Goal: Task Accomplishment & Management: Manage account settings

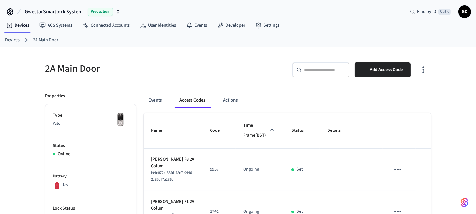
click at [11, 37] on link "Devices" at bounding box center [12, 40] width 15 height 7
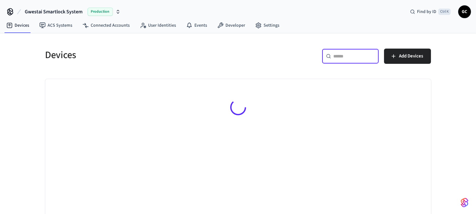
click at [344, 58] on input "text" at bounding box center [354, 56] width 41 height 6
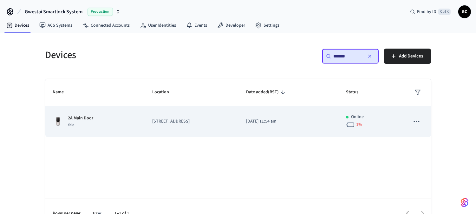
type input "*******"
click at [82, 115] on p "2A Main Door" at bounding box center [80, 118] width 25 height 7
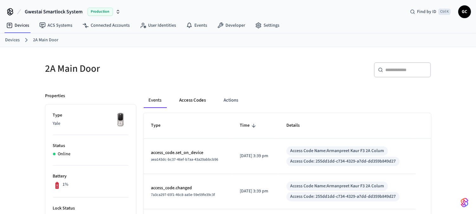
click at [200, 94] on button "Access Codes" at bounding box center [192, 100] width 37 height 15
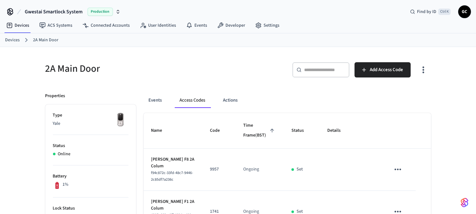
click at [12, 38] on link "Devices" at bounding box center [12, 40] width 15 height 7
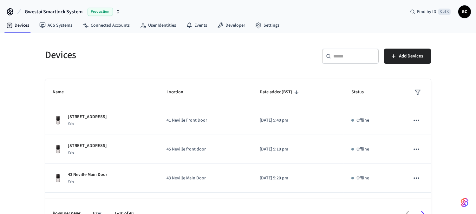
click at [359, 61] on div "​ ​" at bounding box center [350, 56] width 57 height 15
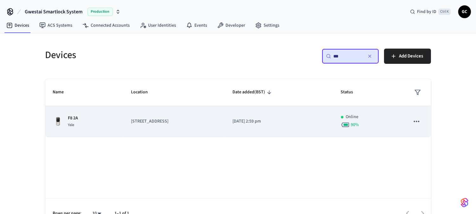
type input "**"
click at [84, 117] on div "F8 2A Yale" at bounding box center [84, 121] width 63 height 13
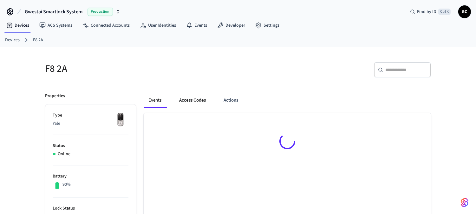
click at [189, 100] on button "Access Codes" at bounding box center [192, 100] width 37 height 15
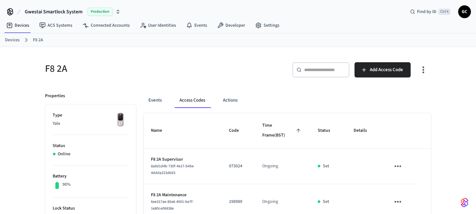
click at [12, 37] on link "Devices" at bounding box center [12, 40] width 15 height 7
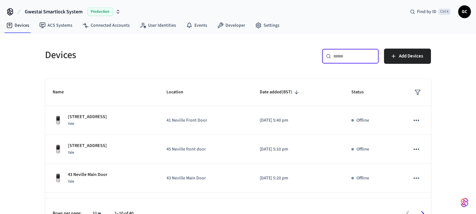
click at [360, 56] on input "text" at bounding box center [354, 56] width 41 height 6
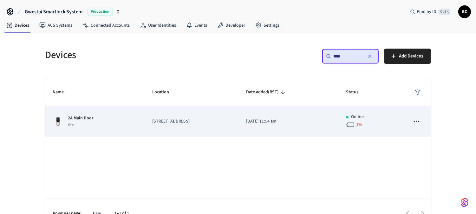
type input "****"
click at [159, 119] on p "[STREET_ADDRESS]" at bounding box center [191, 121] width 79 height 7
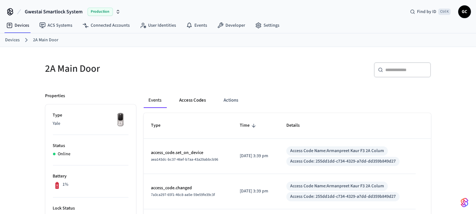
click at [199, 100] on button "Access Codes" at bounding box center [192, 100] width 37 height 15
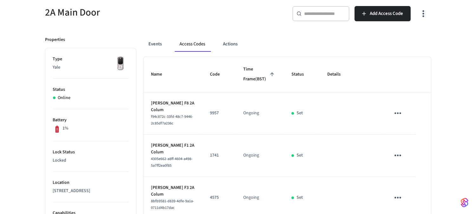
scroll to position [35, 0]
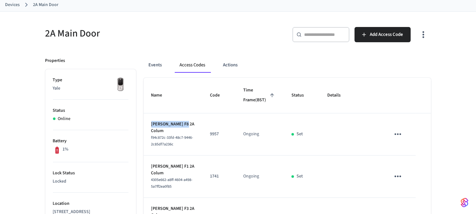
drag, startPoint x: 189, startPoint y: 134, endPoint x: 151, endPoint y: 134, distance: 38.1
click at [151, 134] on td "Roberto Rogolino F8 2A Colum f94c872c-33fd-48c7-9446-2c85df7a236c" at bounding box center [173, 134] width 59 height 42
copy p "Roberto Rogolino"
click at [401, 135] on icon "sticky table" at bounding box center [398, 134] width 7 height 2
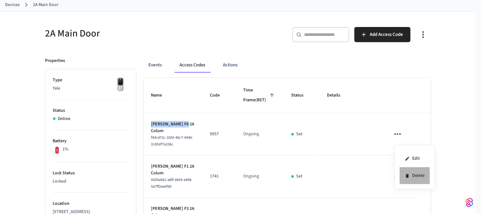
click at [415, 175] on li "Delete" at bounding box center [415, 175] width 30 height 17
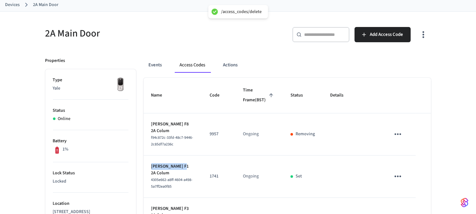
drag, startPoint x: 186, startPoint y: 176, endPoint x: 152, endPoint y: 176, distance: 34.0
click at [152, 176] on p "[PERSON_NAME] F1 2A Colum" at bounding box center [172, 169] width 43 height 13
copy p "Joshua Saunders"
click at [396, 181] on icon "sticky table" at bounding box center [398, 176] width 10 height 10
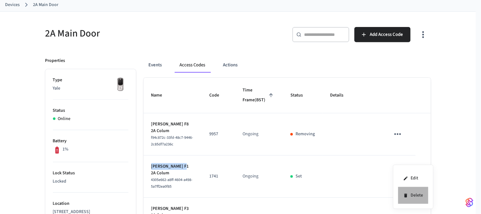
click at [411, 193] on li "Delete" at bounding box center [413, 195] width 30 height 17
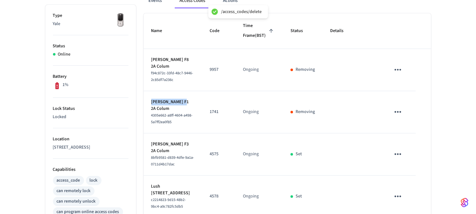
scroll to position [141, 0]
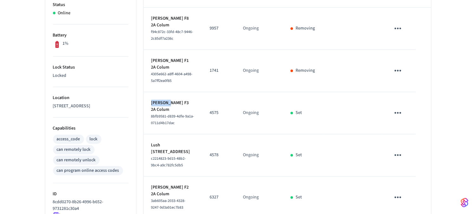
drag, startPoint x: 166, startPoint y: 113, endPoint x: 151, endPoint y: 112, distance: 15.5
click at [151, 112] on p "[PERSON_NAME] F3 2A Colum" at bounding box center [172, 106] width 43 height 13
copy p "Al Novin"
click at [400, 114] on icon "sticky table" at bounding box center [398, 113] width 7 height 2
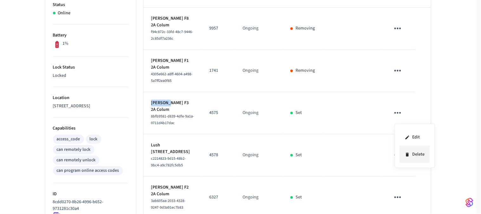
click at [415, 155] on li "Delete" at bounding box center [415, 154] width 30 height 17
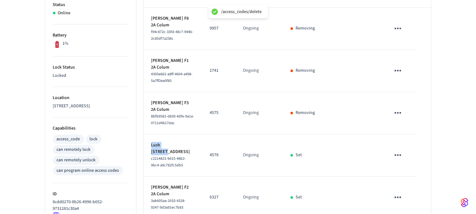
drag, startPoint x: 175, startPoint y: 155, endPoint x: 170, endPoint y: 150, distance: 6.7
click at [144, 153] on td "Lush Olusina F7 2A Colum c2214823-9d15-48b2-9bc4-a9c782fc5db5" at bounding box center [173, 155] width 58 height 42
copy p "Lush Olusina"
click at [397, 160] on icon "sticky table" at bounding box center [398, 155] width 10 height 10
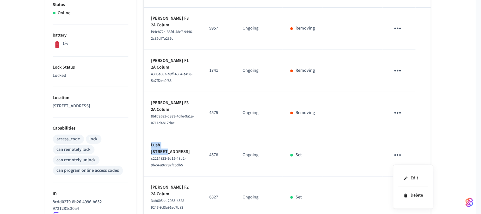
drag, startPoint x: 411, startPoint y: 198, endPoint x: 390, endPoint y: 196, distance: 21.4
click at [411, 198] on li "Delete" at bounding box center [413, 195] width 30 height 17
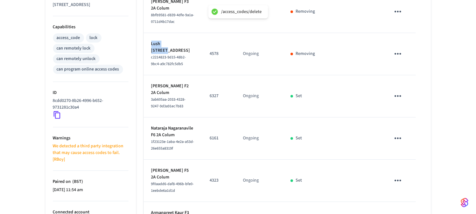
scroll to position [246, 0]
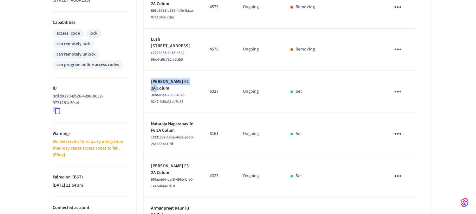
drag, startPoint x: 170, startPoint y: 99, endPoint x: 149, endPoint y: 94, distance: 21.8
click at [149, 94] on td "Elizabeth Strickland F2 2A Colum 3ab605aa-2033-4328-9247-9d3a91ec7b83" at bounding box center [173, 92] width 58 height 42
copy p "Elizabeth Strickland"
click at [400, 96] on icon "sticky table" at bounding box center [398, 92] width 10 height 10
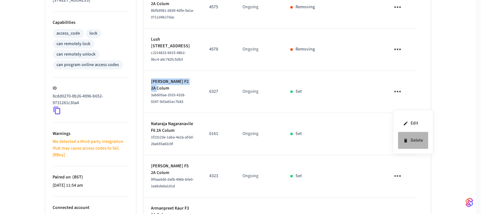
click at [405, 140] on icon at bounding box center [405, 141] width 3 height 4
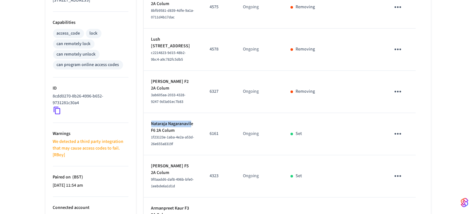
drag, startPoint x: 174, startPoint y: 147, endPoint x: 145, endPoint y: 142, distance: 28.9
click at [145, 142] on td "Nataraja Nagaranavile F6 2A Colum 1f23123e-1aba-4e2a-a53d-26e655a8319f" at bounding box center [173, 134] width 58 height 42
click at [166, 134] on p "Nataraja Nagaranavile F6 2A Colum" at bounding box center [172, 127] width 43 height 13
drag, startPoint x: 176, startPoint y: 146, endPoint x: 151, endPoint y: 142, distance: 25.7
click at [151, 134] on p "Nataraja Nagaranavile F6 2A Colum" at bounding box center [172, 127] width 43 height 13
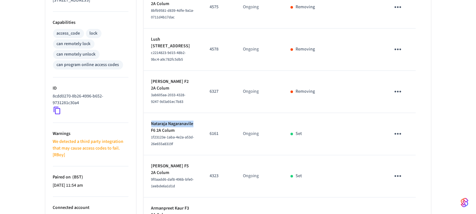
copy p "Nataraja Nagaranavile"
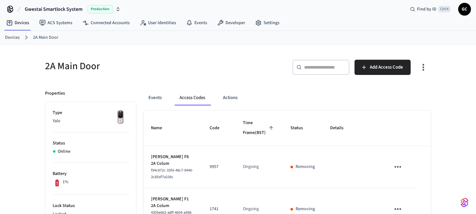
scroll to position [0, 0]
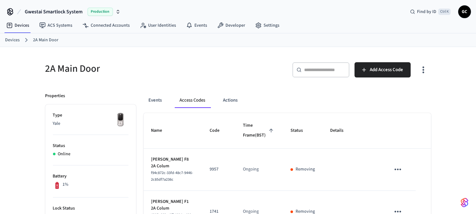
click at [8, 36] on ol "Devices 2A Main Door" at bounding box center [240, 40] width 471 height 8
click at [5, 42] on link "Devices" at bounding box center [12, 40] width 15 height 7
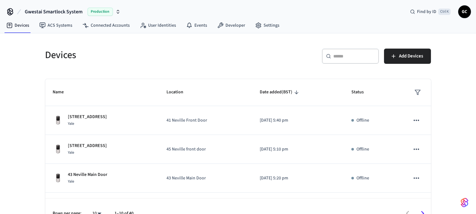
click at [10, 39] on div "Devices ​ ​ Add Devices Name Location Date added (BST) Status 41 Neville Street…" at bounding box center [238, 130] width 476 height 195
click at [357, 57] on input "text" at bounding box center [354, 56] width 41 height 6
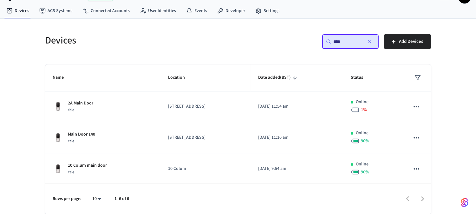
scroll to position [92, 0]
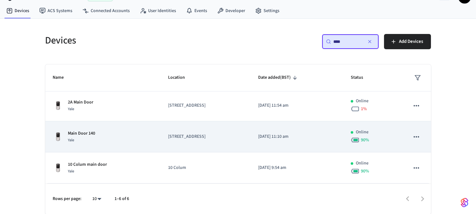
type input "****"
click at [86, 135] on p "Main Door 140" at bounding box center [81, 133] width 27 height 7
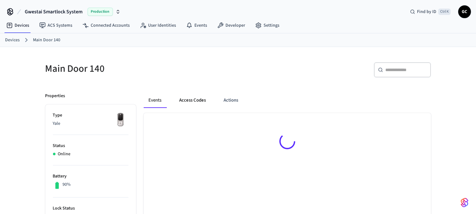
click at [195, 102] on button "Access Codes" at bounding box center [192, 100] width 37 height 15
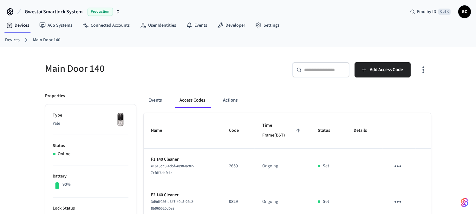
click at [13, 39] on link "Devices" at bounding box center [12, 40] width 15 height 7
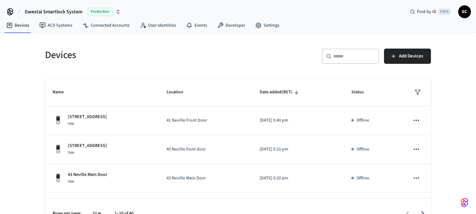
click at [354, 52] on div "​ ​" at bounding box center [350, 56] width 57 height 15
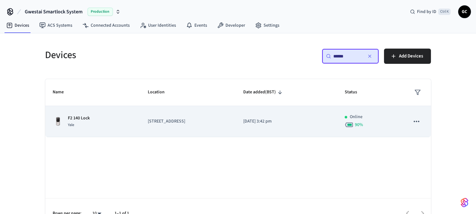
type input "******"
click at [79, 116] on p "F2 140 Lock" at bounding box center [79, 118] width 22 height 7
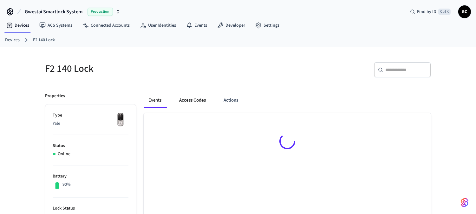
click at [198, 100] on button "Access Codes" at bounding box center [192, 100] width 37 height 15
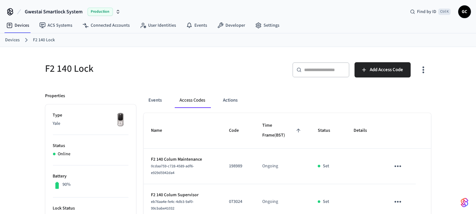
click at [10, 38] on link "Devices" at bounding box center [12, 40] width 15 height 7
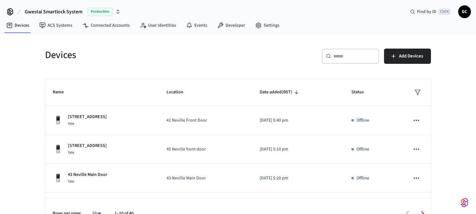
click at [357, 51] on div "​ ​" at bounding box center [350, 56] width 57 height 15
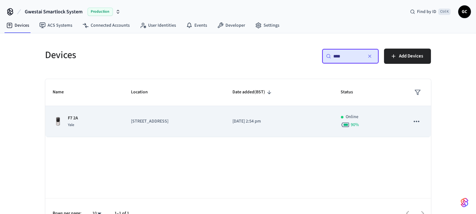
type input "****"
click at [75, 115] on p "F7 2A" at bounding box center [73, 118] width 10 height 7
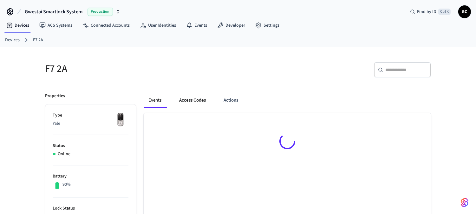
click at [196, 100] on button "Access Codes" at bounding box center [192, 100] width 37 height 15
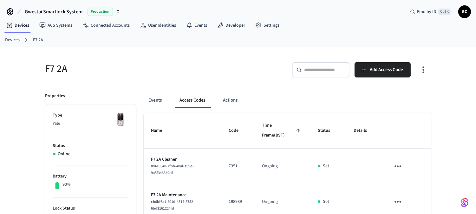
click at [10, 40] on link "Devices" at bounding box center [12, 40] width 15 height 7
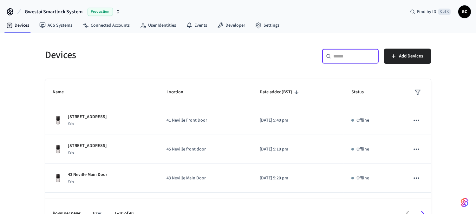
click at [355, 58] on input "text" at bounding box center [354, 56] width 41 height 6
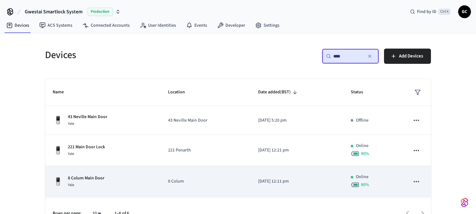
type input "****"
click at [87, 175] on p "8 Colum Main Door" at bounding box center [86, 178] width 36 height 7
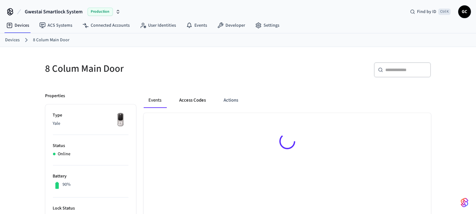
click at [192, 98] on button "Access Codes" at bounding box center [192, 100] width 37 height 15
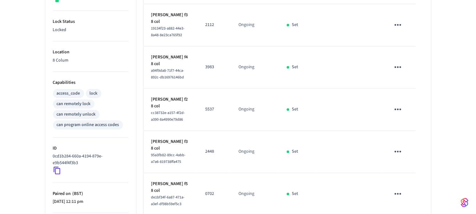
scroll to position [81, 0]
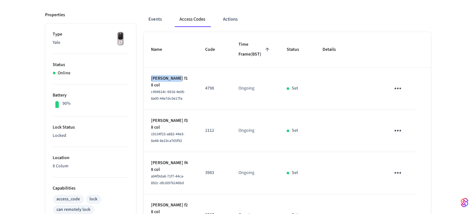
drag, startPoint x: 173, startPoint y: 89, endPoint x: 151, endPoint y: 88, distance: 22.2
click at [151, 88] on p "Eva Castillo f1 8 col" at bounding box center [170, 81] width 39 height 13
copy p "Eva Castillo"
click at [399, 93] on icon "sticky table" at bounding box center [398, 88] width 10 height 10
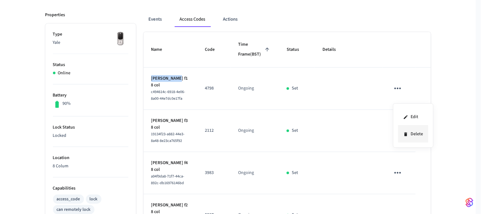
click at [415, 133] on li "Delete" at bounding box center [413, 134] width 30 height 17
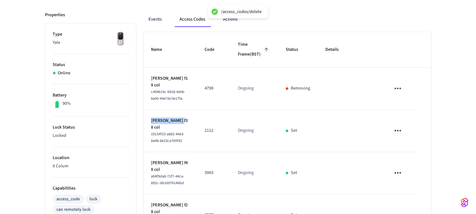
copy p "Bruno Teixeira"
drag, startPoint x: 178, startPoint y: 130, endPoint x: 151, endPoint y: 131, distance: 27.6
click at [151, 131] on p "Bruno Teixeira f3 8 col" at bounding box center [170, 123] width 38 height 13
click at [394, 135] on icon "sticky table" at bounding box center [398, 131] width 10 height 10
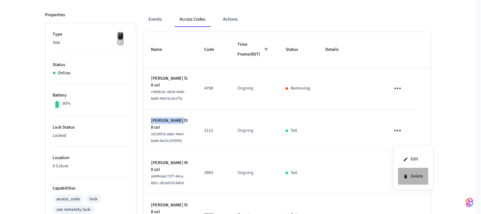
drag, startPoint x: 411, startPoint y: 172, endPoint x: 399, endPoint y: 171, distance: 11.8
click at [410, 172] on li "Delete" at bounding box center [413, 176] width 30 height 17
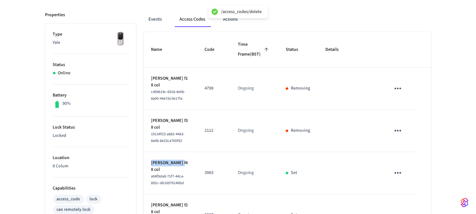
drag, startPoint x: 187, startPoint y: 174, endPoint x: 151, endPoint y: 173, distance: 35.5
click at [151, 174] on td "Suzanne Thomas f4 8 col a94f9da8-71f7-44ca-892c-db16976146bd" at bounding box center [170, 173] width 53 height 42
copy p "Suzanne Thomas"
click at [396, 178] on icon "sticky table" at bounding box center [398, 173] width 10 height 10
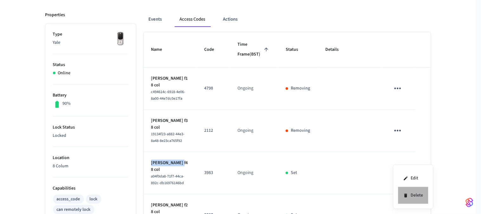
click at [416, 195] on li "Delete" at bounding box center [413, 195] width 30 height 17
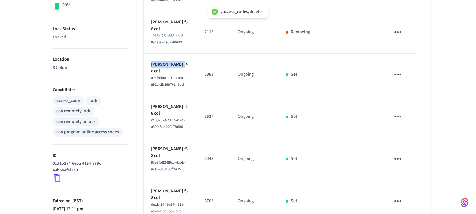
scroll to position [187, 0]
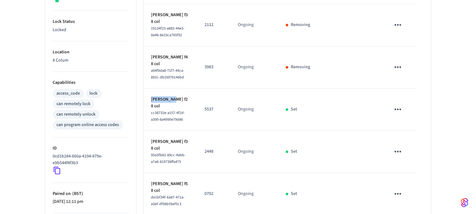
drag, startPoint x: 169, startPoint y: 108, endPoint x: 148, endPoint y: 109, distance: 21.3
click at [148, 109] on td "Alex Price f2 8 col cc38732e-a157-4f2d-a390-8a4990e79d86" at bounding box center [170, 110] width 53 height 42
copy p "Alex Price"
click at [395, 114] on icon "sticky table" at bounding box center [398, 109] width 10 height 10
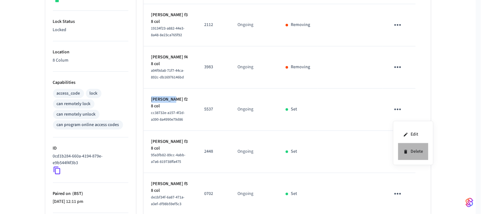
click at [412, 149] on li "Delete" at bounding box center [413, 151] width 30 height 17
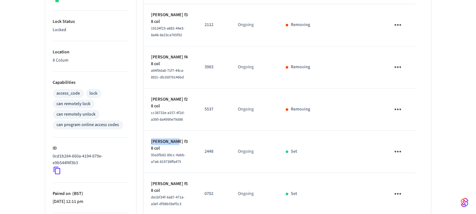
drag, startPoint x: 176, startPoint y: 144, endPoint x: 189, endPoint y: 135, distance: 16.3
click at [150, 143] on td "Esha Sharma f3 8 col 95a3fb82-89cc-4abb-a7a6-819738ffa475" at bounding box center [170, 152] width 53 height 42
click at [394, 155] on icon "sticky table" at bounding box center [398, 152] width 10 height 10
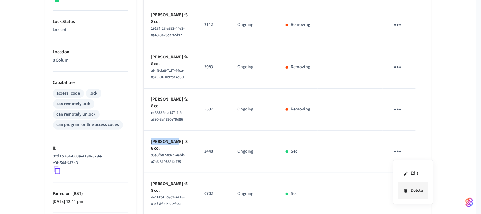
click at [415, 188] on li "Delete" at bounding box center [413, 190] width 30 height 17
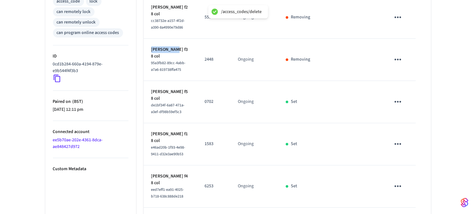
scroll to position [292, 0]
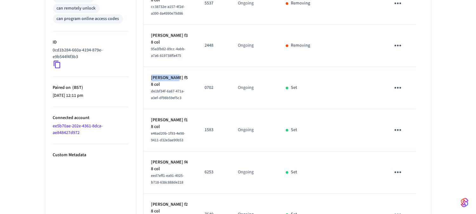
drag, startPoint x: 173, startPoint y: 80, endPoint x: 147, endPoint y: 82, distance: 26.1
click at [147, 82] on td "Viktor Szűcs f5 8 col de1bf34f-6a87-471a-a3ef-df98b59ef5c3" at bounding box center [170, 88] width 53 height 42
click at [166, 81] on p "Viktor Szűcs f5 8 col" at bounding box center [170, 81] width 38 height 13
drag, startPoint x: 173, startPoint y: 80, endPoint x: 191, endPoint y: 80, distance: 18.1
click at [151, 80] on p "Viktor Szűcs f5 8 col" at bounding box center [170, 81] width 38 height 13
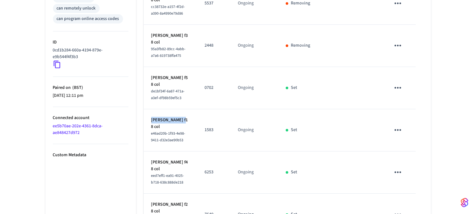
drag, startPoint x: 185, startPoint y: 123, endPoint x: 152, endPoint y: 122, distance: 32.4
click at [152, 122] on p "David Fernandez f1 8 col" at bounding box center [170, 123] width 38 height 13
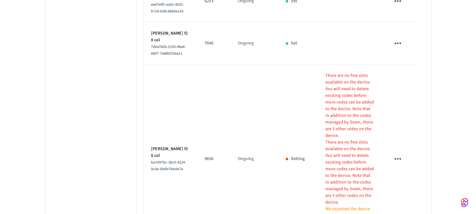
scroll to position [517, 0]
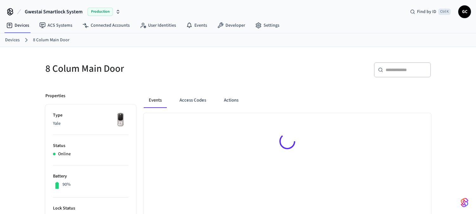
scroll to position [9, 0]
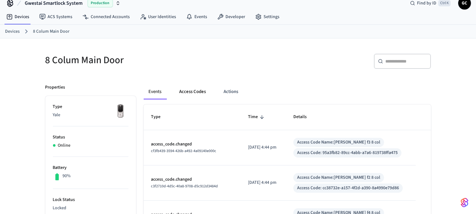
click at [193, 91] on button "Access Codes" at bounding box center [192, 91] width 37 height 15
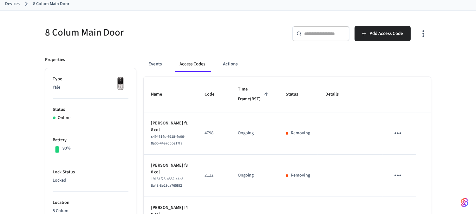
scroll to position [0, 0]
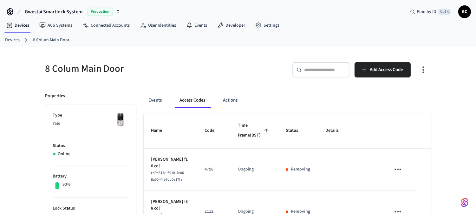
click at [16, 38] on link "Devices" at bounding box center [12, 40] width 15 height 7
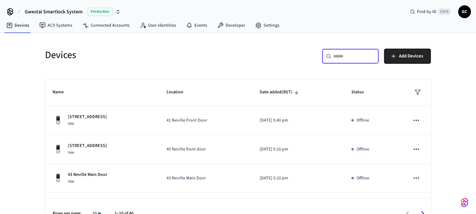
click at [351, 53] on input "text" at bounding box center [354, 56] width 41 height 6
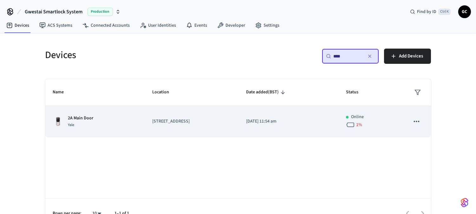
type input "****"
click at [80, 114] on td "2A Main Door Yale" at bounding box center [95, 121] width 100 height 31
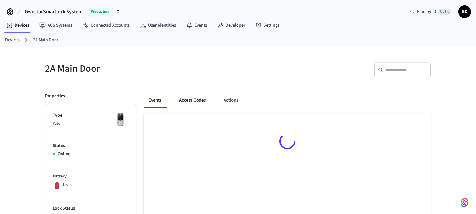
click at [194, 95] on button "Access Codes" at bounding box center [192, 100] width 37 height 15
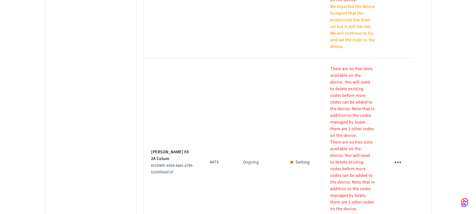
scroll to position [637, 0]
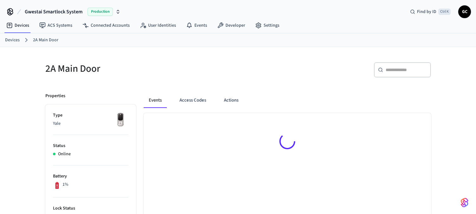
scroll to position [9, 0]
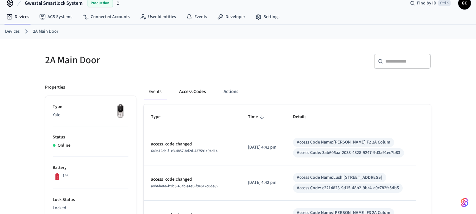
drag, startPoint x: 197, startPoint y: 89, endPoint x: 200, endPoint y: 94, distance: 5.5
click at [197, 89] on button "Access Codes" at bounding box center [192, 91] width 37 height 15
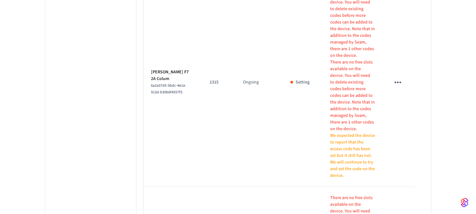
scroll to position [496, 0]
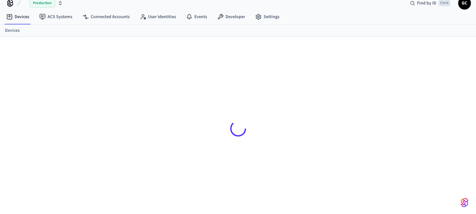
scroll to position [9, 0]
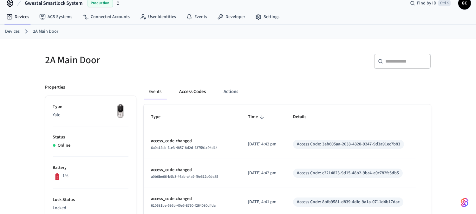
click at [197, 90] on button "Access Codes" at bounding box center [192, 91] width 37 height 15
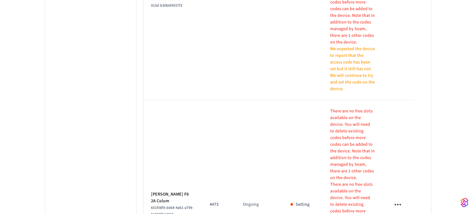
scroll to position [531, 0]
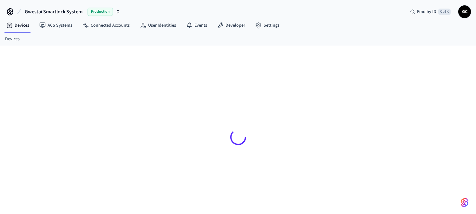
scroll to position [9, 0]
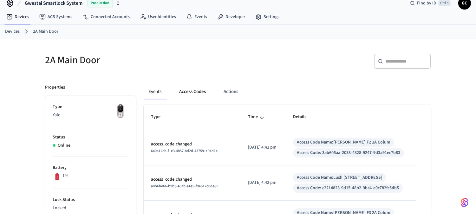
click at [189, 88] on button "Access Codes" at bounding box center [192, 91] width 37 height 15
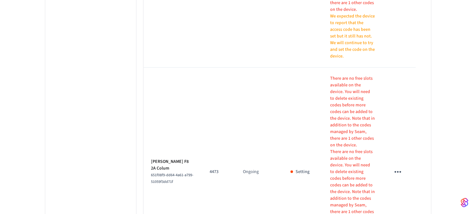
scroll to position [637, 0]
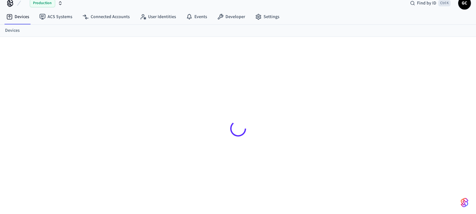
scroll to position [9, 0]
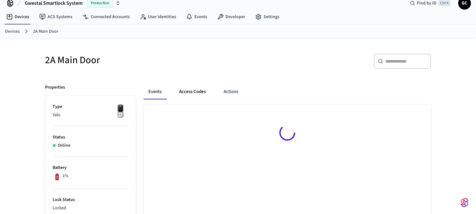
click at [193, 94] on button "Access Codes" at bounding box center [192, 91] width 37 height 15
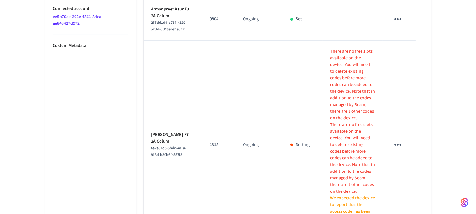
scroll to position [391, 0]
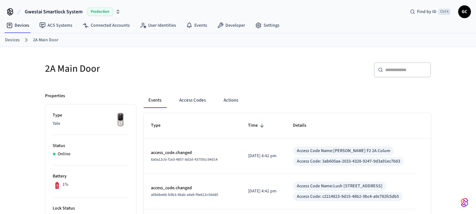
click at [13, 42] on link "Devices" at bounding box center [12, 40] width 15 height 7
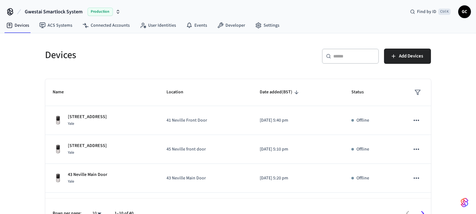
click at [353, 56] on input "text" at bounding box center [354, 56] width 41 height 6
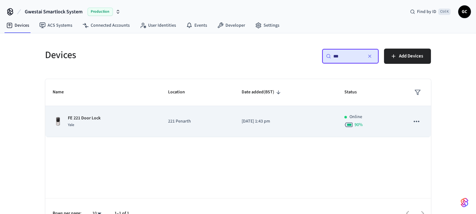
type input "**"
click at [81, 112] on td "FE 221 Door Lock Yale" at bounding box center [102, 121] width 115 height 31
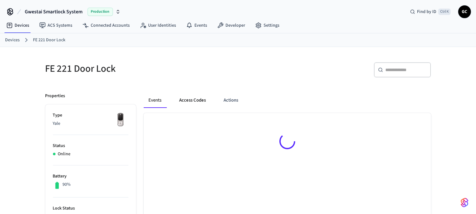
click at [200, 105] on button "Access Codes" at bounding box center [192, 100] width 37 height 15
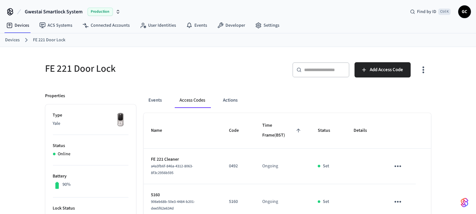
click at [8, 40] on link "Devices" at bounding box center [12, 40] width 15 height 7
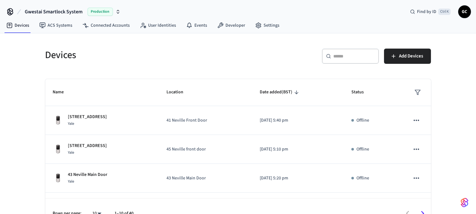
click at [353, 55] on input "text" at bounding box center [354, 56] width 41 height 6
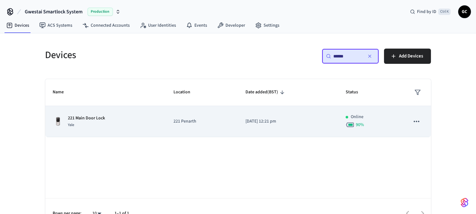
type input "******"
click at [97, 113] on td "221 Main Door Lock Yale" at bounding box center [105, 121] width 121 height 31
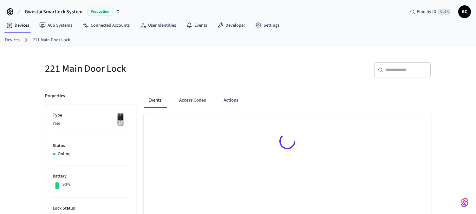
click at [201, 96] on button "Access Codes" at bounding box center [192, 100] width 37 height 15
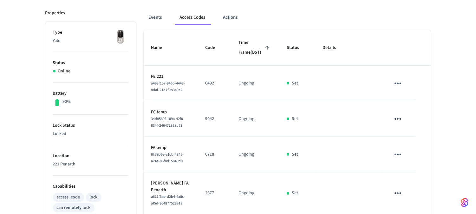
scroll to position [118, 0]
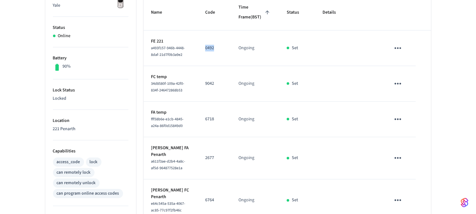
drag, startPoint x: 213, startPoint y: 57, endPoint x: 198, endPoint y: 56, distance: 14.3
click at [198, 56] on td "0492" at bounding box center [214, 48] width 33 height 36
copy p "0492"
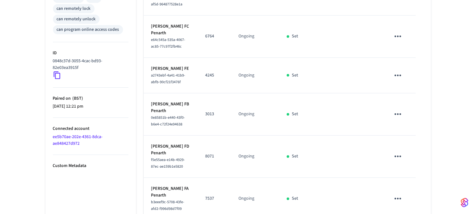
scroll to position [176, 0]
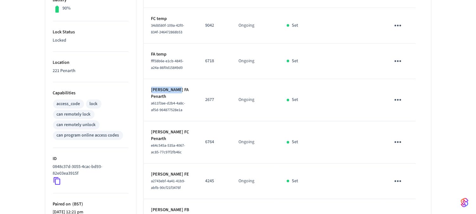
drag, startPoint x: 175, startPoint y: 98, endPoint x: 147, endPoint y: 98, distance: 27.9
click at [147, 98] on td "[PERSON_NAME] FA Penarth a611f3ae-d2b4-4a8c-af5d-964877528e1a" at bounding box center [171, 100] width 54 height 42
copy p "[PERSON_NAME]"
click at [399, 105] on icon "sticky table" at bounding box center [398, 100] width 10 height 10
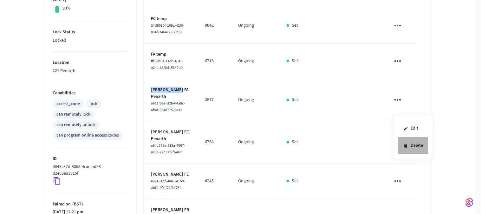
click at [413, 146] on li "Delete" at bounding box center [413, 145] width 30 height 17
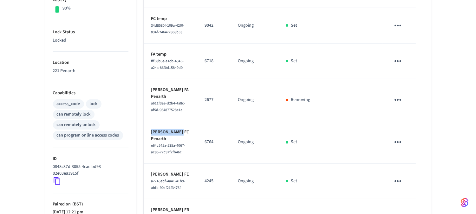
drag, startPoint x: 186, startPoint y: 156, endPoint x: 150, endPoint y: 156, distance: 35.2
click at [150, 156] on td "[PERSON_NAME] FC Penarth e64c545a-535a-4067-ac85-77c97f2fb46c" at bounding box center [170, 142] width 53 height 42
copy p "[PERSON_NAME] [PERSON_NAME]"
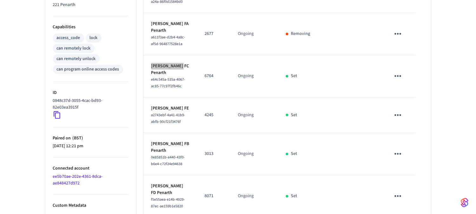
scroll to position [246, 0]
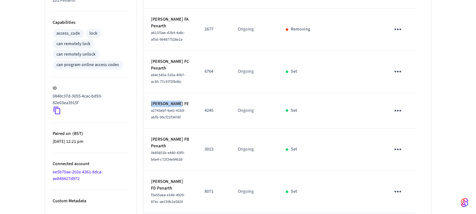
drag, startPoint x: 177, startPoint y: 140, endPoint x: 150, endPoint y: 140, distance: 26.6
click at [150, 128] on td "[PERSON_NAME] FE a2743ebf-4a41-41b9-abfb-90cf21f3476f" at bounding box center [170, 111] width 53 height 36
copy p "[PERSON_NAME]"
click at [400, 115] on icon "sticky table" at bounding box center [398, 111] width 10 height 10
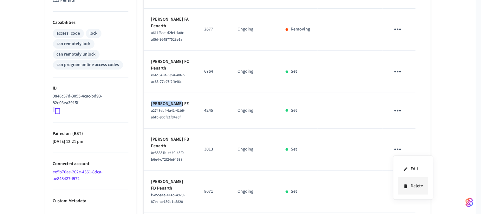
click at [413, 184] on li "Delete" at bounding box center [413, 186] width 30 height 17
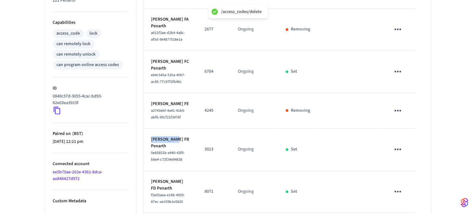
drag, startPoint x: 173, startPoint y: 182, endPoint x: 152, endPoint y: 180, distance: 21.0
click at [151, 149] on p "[PERSON_NAME] FB Penarth" at bounding box center [170, 142] width 38 height 13
copy p "[PERSON_NAME]"
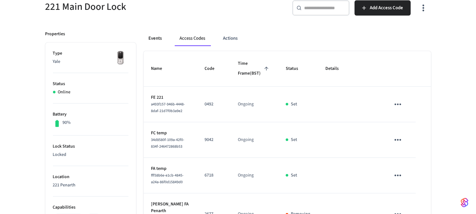
scroll to position [0, 0]
